Goal: Task Accomplishment & Management: Complete application form

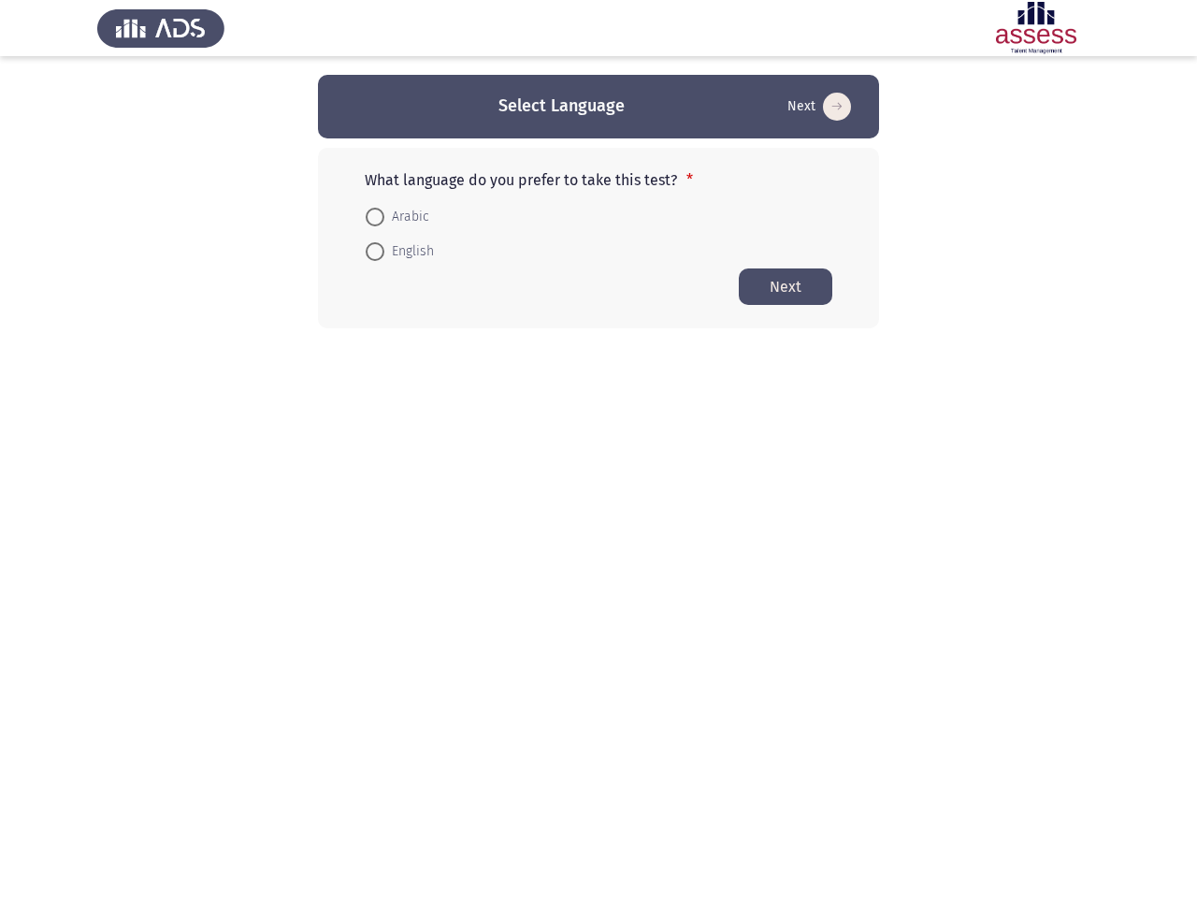
click at [599, 201] on form "Arabic English" at bounding box center [599, 233] width 468 height 70
click at [818, 107] on button "Next" at bounding box center [819, 107] width 75 height 30
click at [397, 217] on span "Arabic" at bounding box center [406, 217] width 45 height 22
click at [384, 217] on input "Arabic" at bounding box center [375, 217] width 19 height 19
radio input "true"
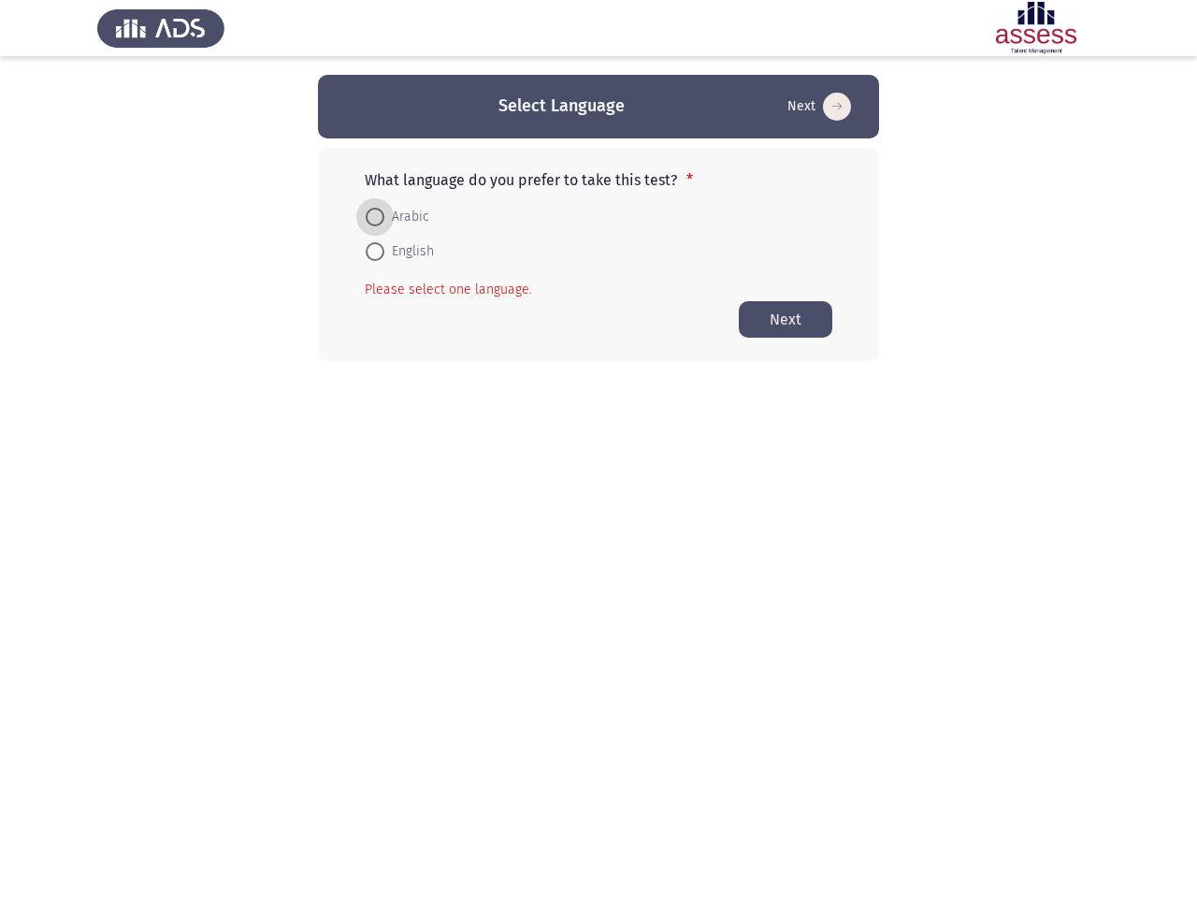
click at [399, 252] on span "English" at bounding box center [409, 251] width 50 height 22
click at [384, 252] on input "English" at bounding box center [375, 251] width 19 height 19
radio input "true"
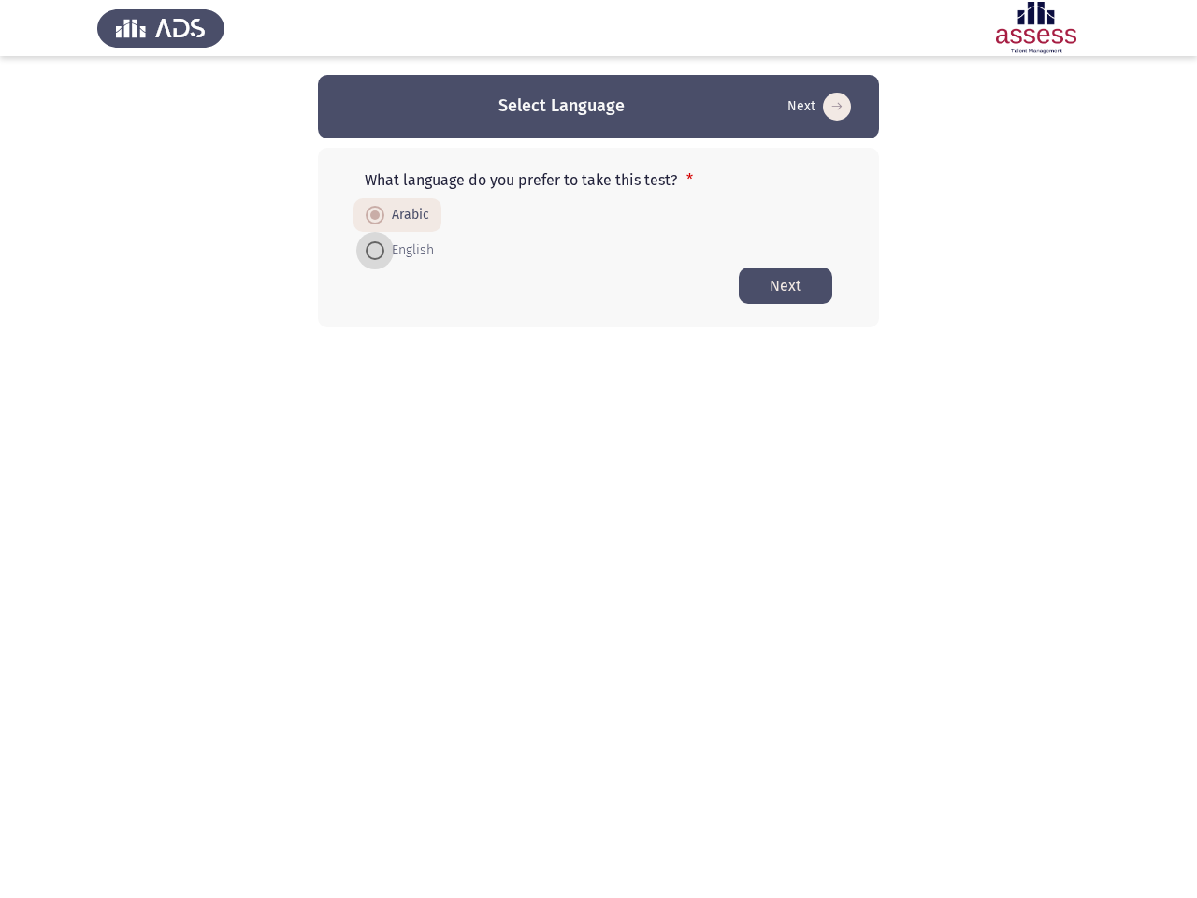
click at [786, 286] on button "Next" at bounding box center [786, 286] width 94 height 36
